Goal: Download file/media

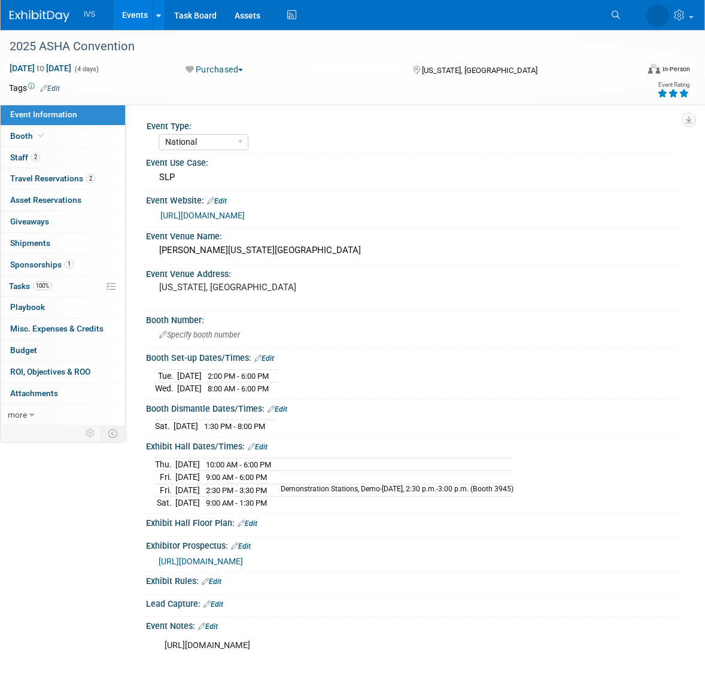
select select "National"
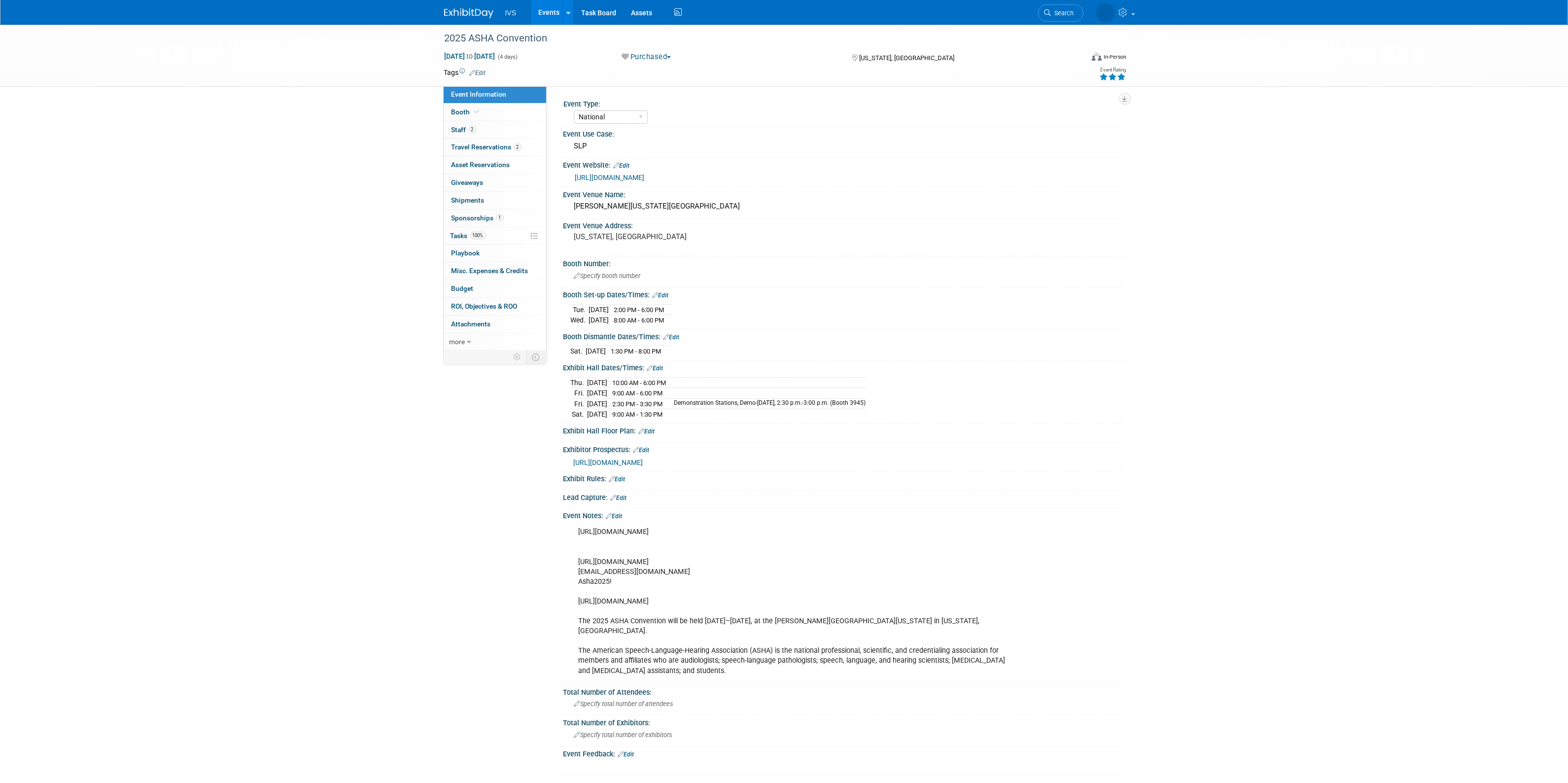
click at [555, 17] on link "Events" at bounding box center [549, 12] width 36 height 25
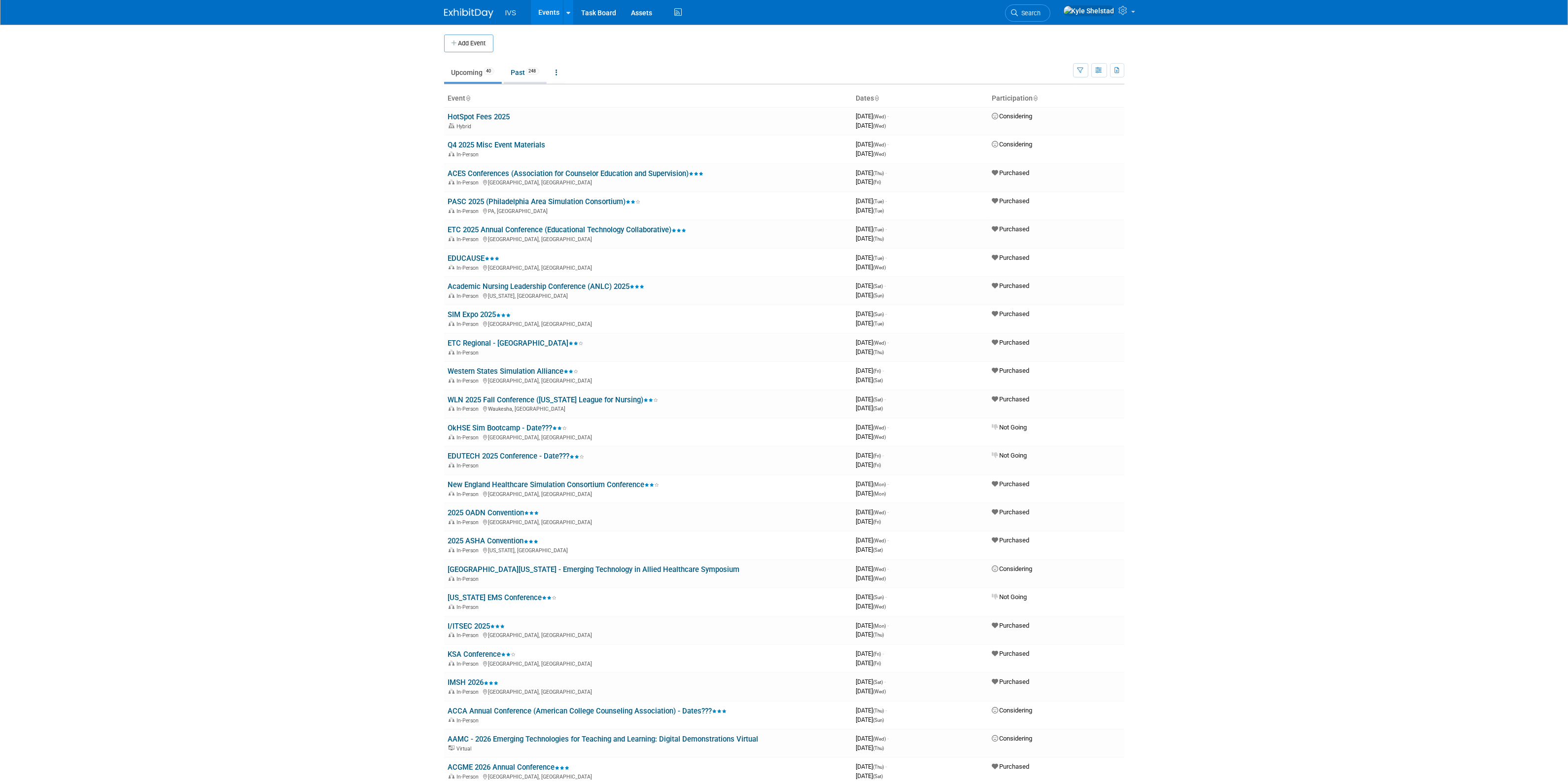
click at [540, 72] on span "248" at bounding box center [532, 71] width 13 height 7
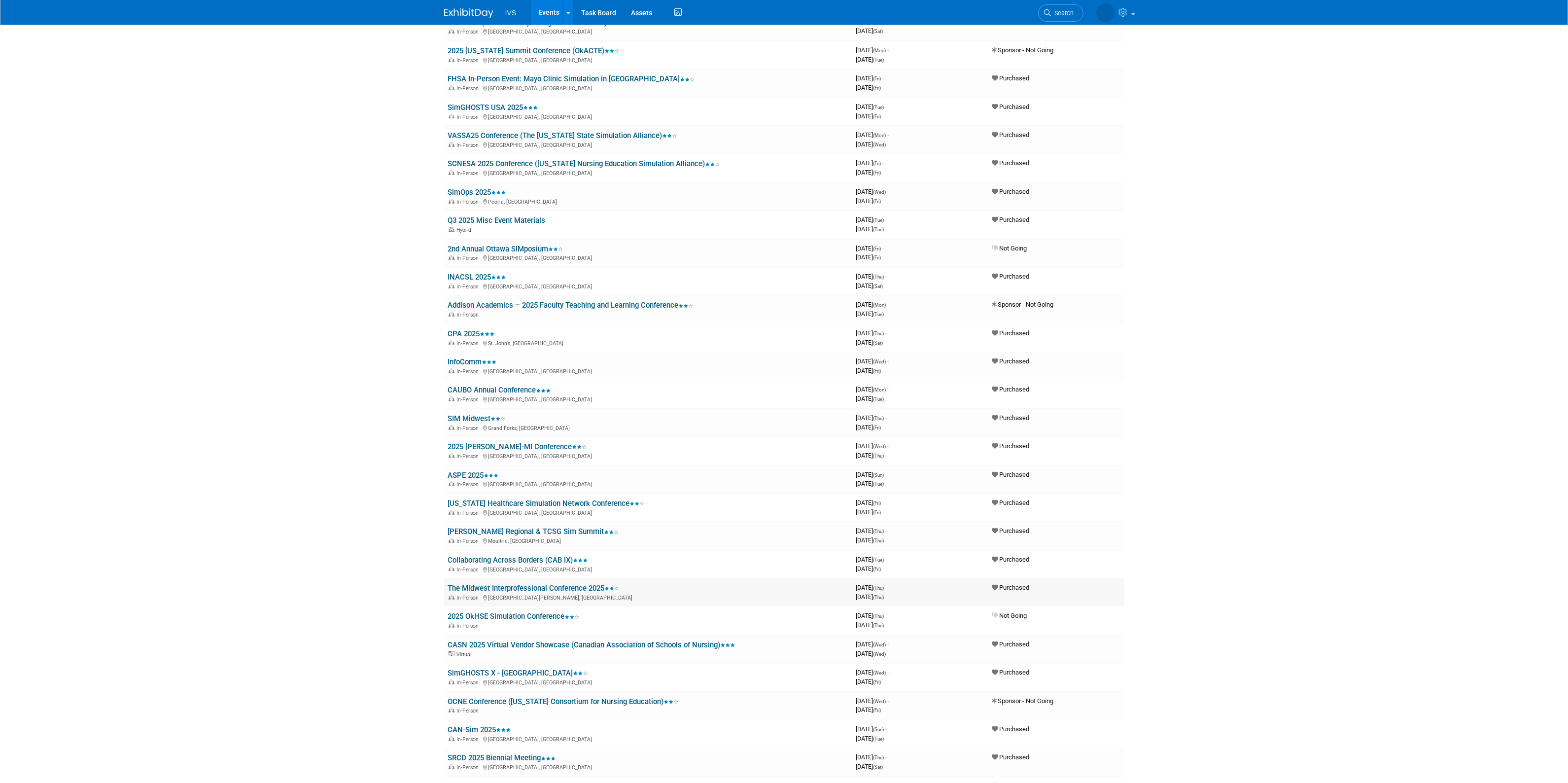
scroll to position [370, 0]
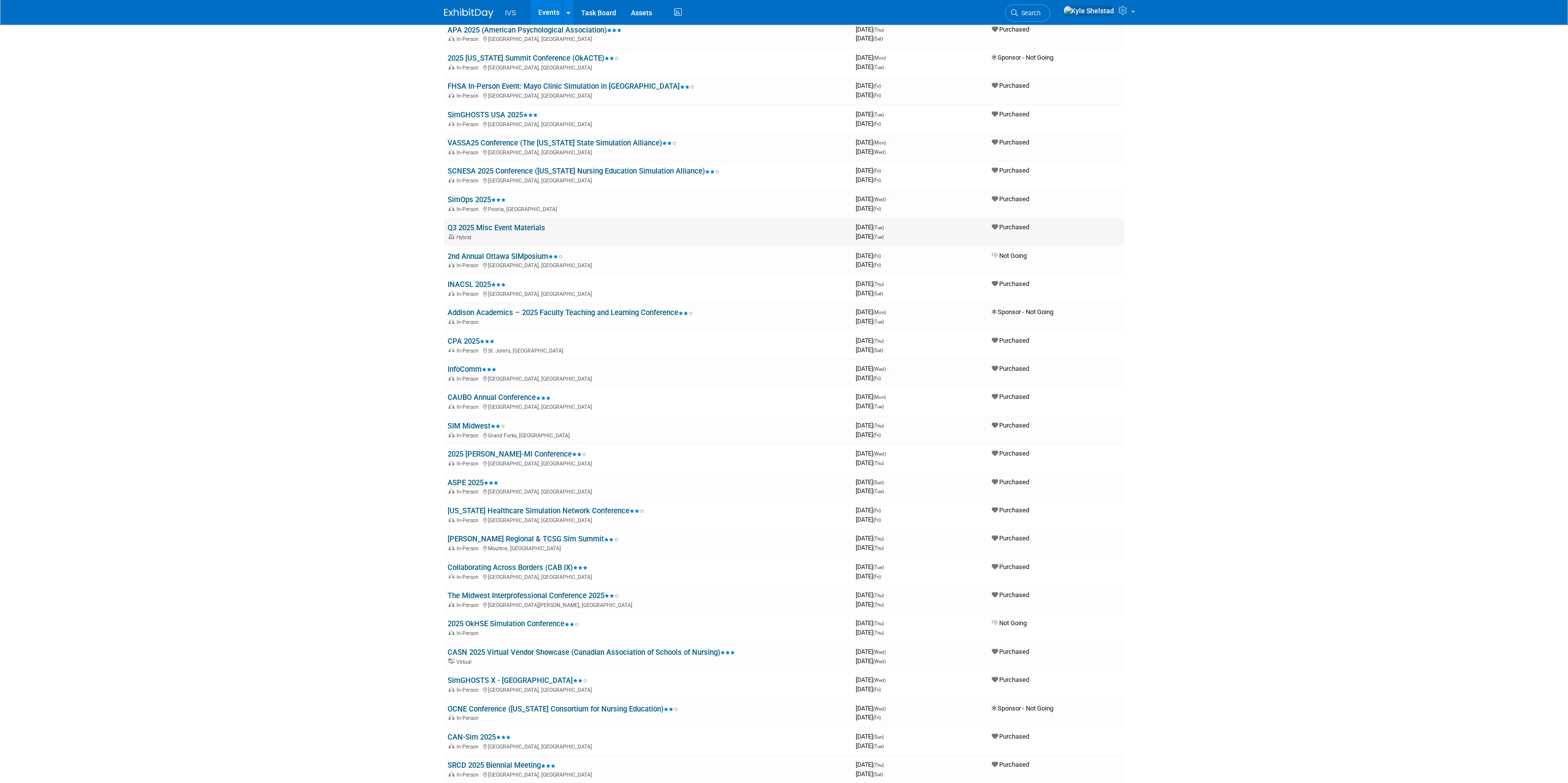
click at [520, 225] on link "Q3 2025 Misc Event Materials" at bounding box center [497, 227] width 97 height 9
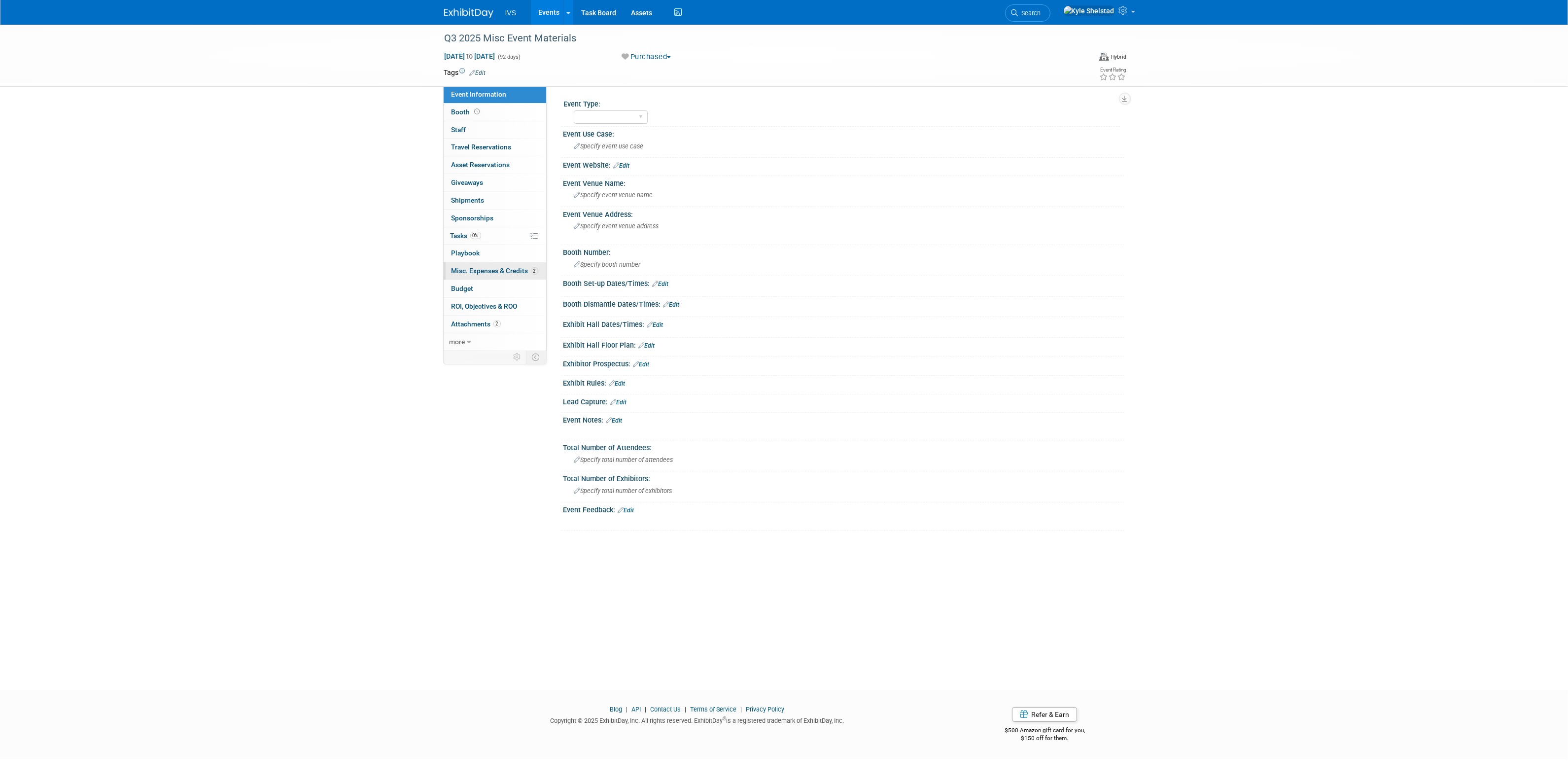
click at [514, 271] on span "Misc. Expenses & Credits 2" at bounding box center [494, 271] width 87 height 8
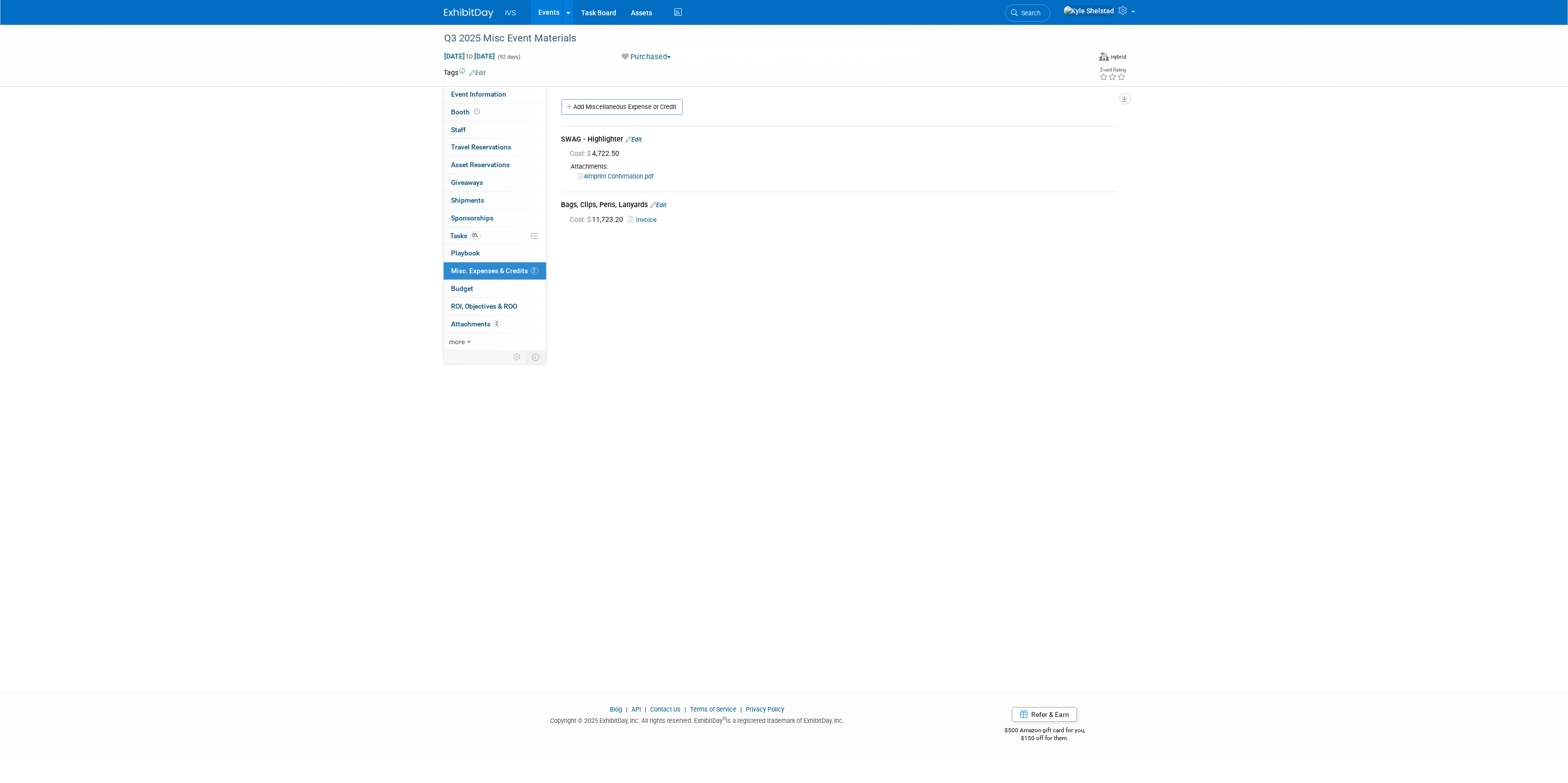
click at [628, 178] on link "4imprint Confirmation.pdf" at bounding box center [616, 176] width 76 height 7
